Goal: Navigation & Orientation: Find specific page/section

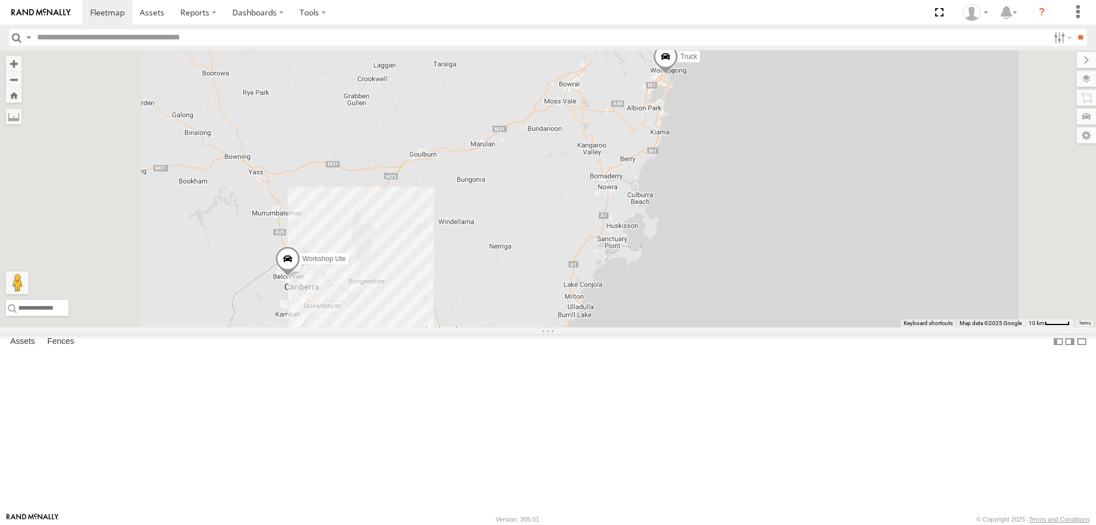
click at [0, 0] on div "All Assets" at bounding box center [0, 0] width 0 height 0
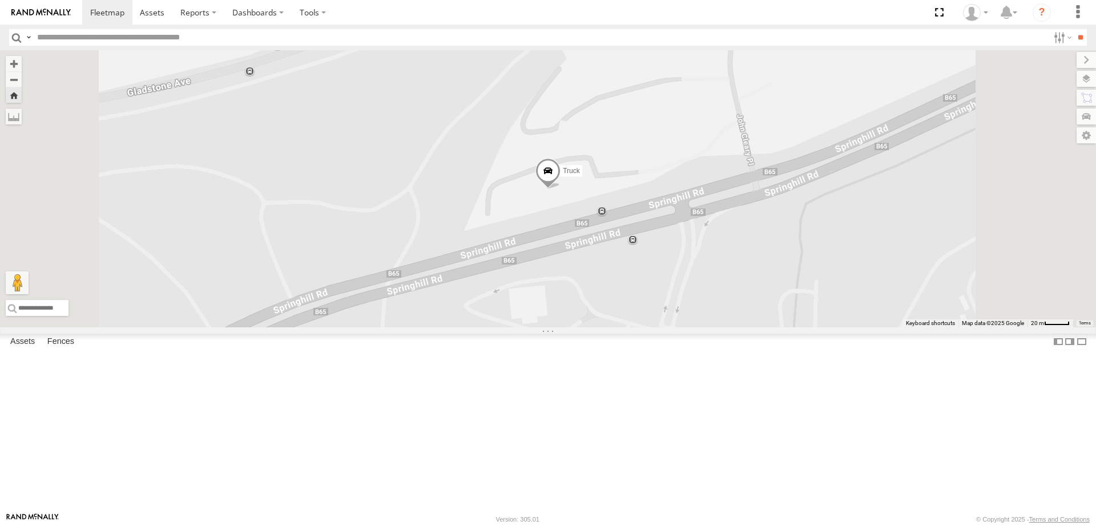
click at [0, 0] on span at bounding box center [0, 0] width 0 height 0
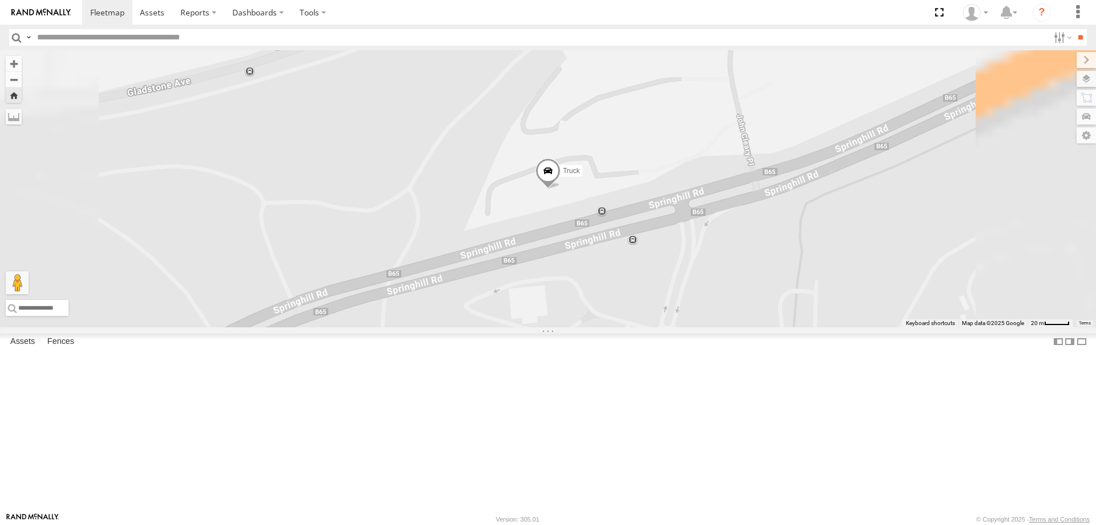
click at [0, 0] on span at bounding box center [0, 0] width 0 height 0
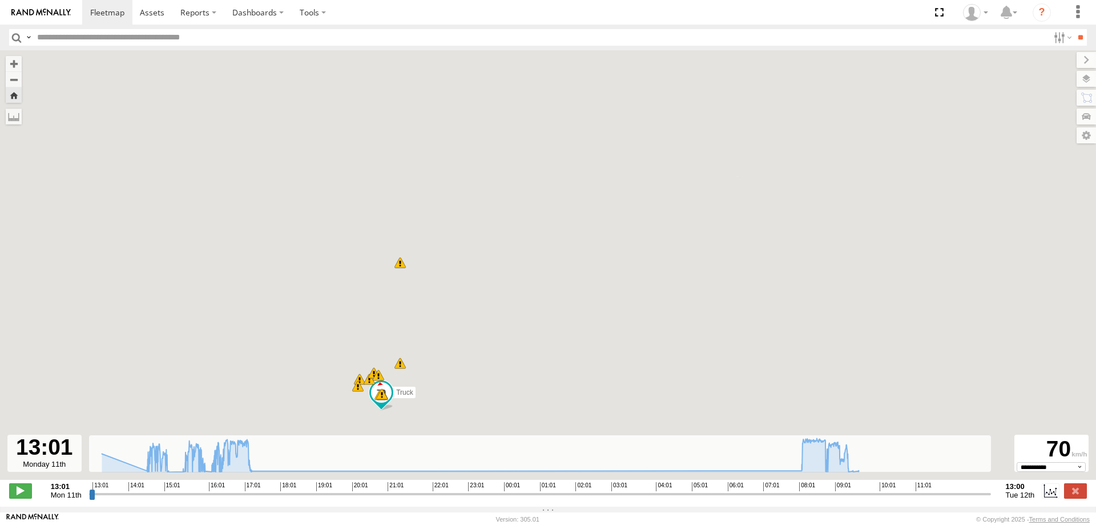
type input "**********"
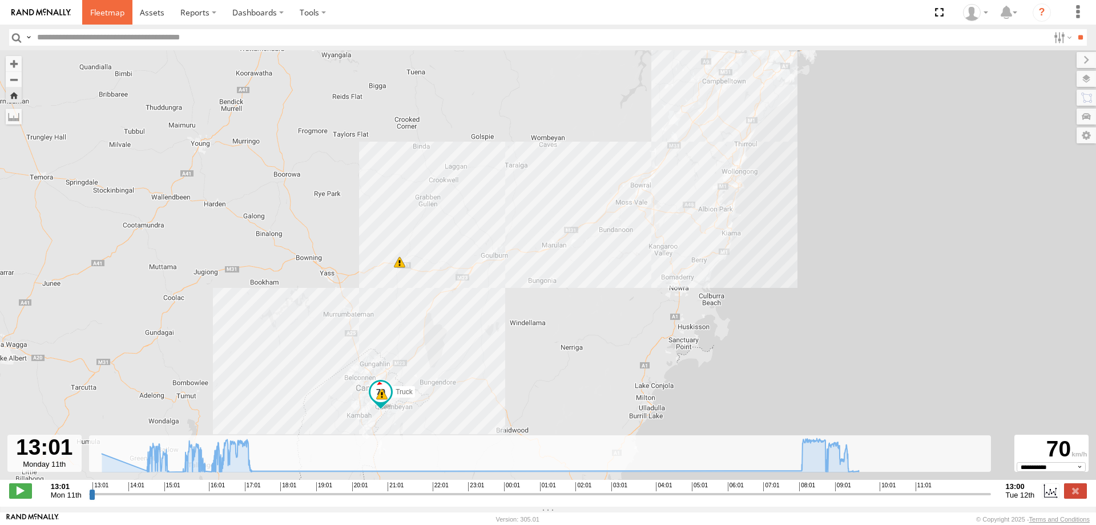
click at [107, 13] on span at bounding box center [107, 12] width 34 height 11
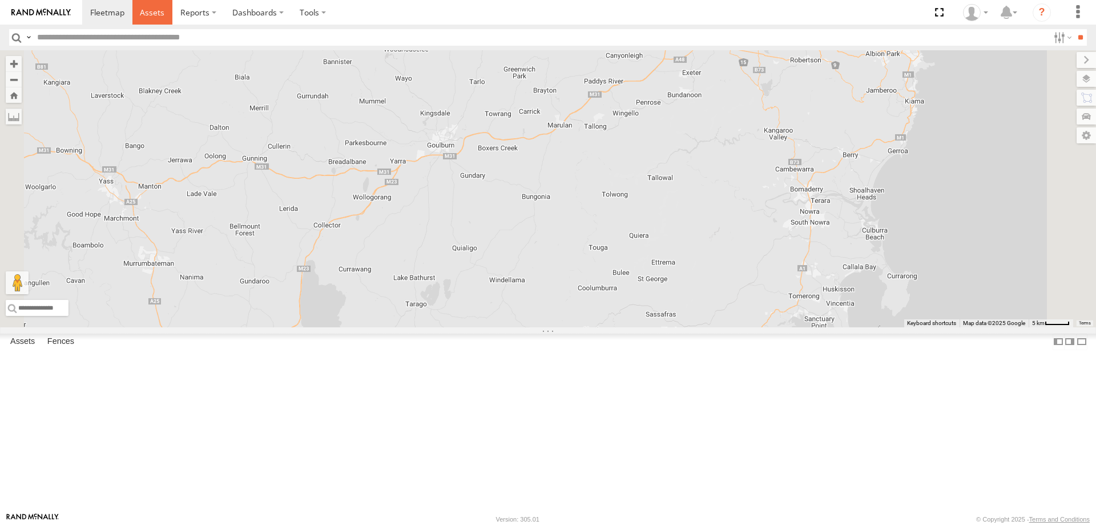
click at [149, 10] on span at bounding box center [152, 12] width 25 height 11
